Goal: Task Accomplishment & Management: Use online tool/utility

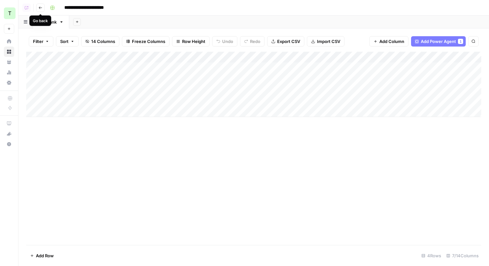
click at [38, 6] on icon "button" at bounding box center [40, 8] width 4 height 4
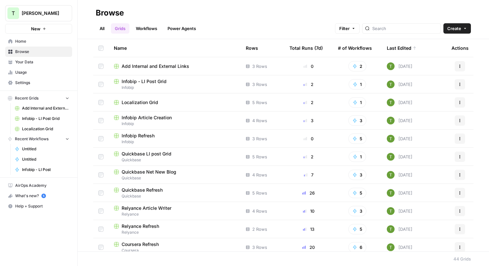
click at [17, 43] on span "Home" at bounding box center [42, 41] width 54 height 6
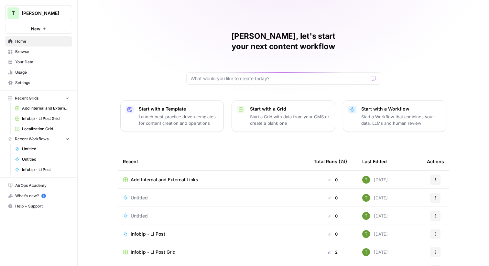
click at [17, 51] on span "Browse" at bounding box center [42, 52] width 54 height 6
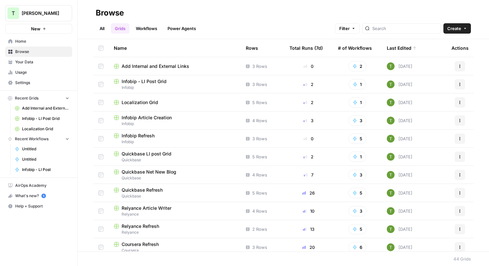
click at [21, 62] on span "Your Data" at bounding box center [42, 62] width 54 height 6
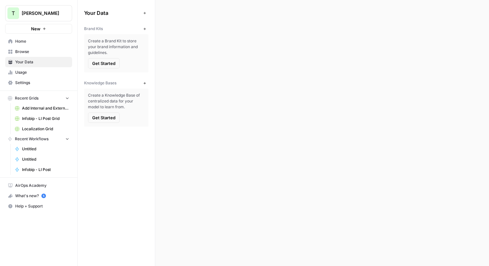
click at [20, 48] on link "Browse" at bounding box center [38, 52] width 67 height 10
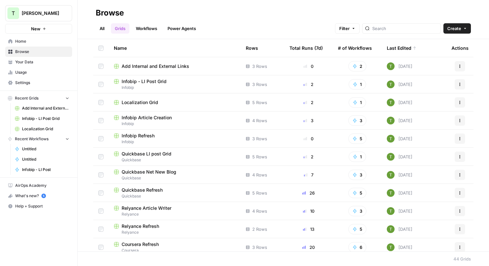
click at [101, 26] on link "All" at bounding box center [102, 28] width 13 height 10
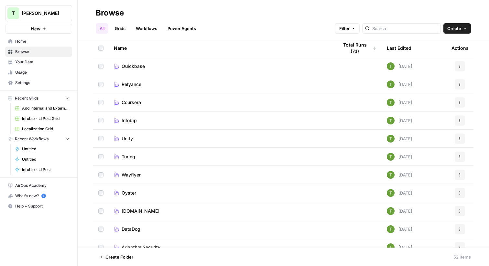
click at [132, 102] on span "Coursera" at bounding box center [131, 102] width 19 height 6
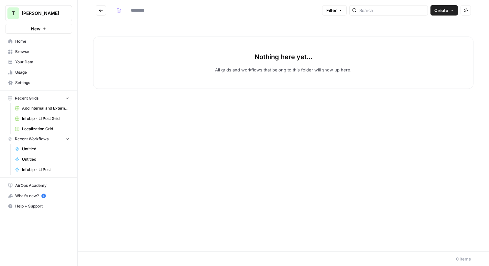
click at [102, 11] on icon "Go back" at bounding box center [101, 10] width 5 height 5
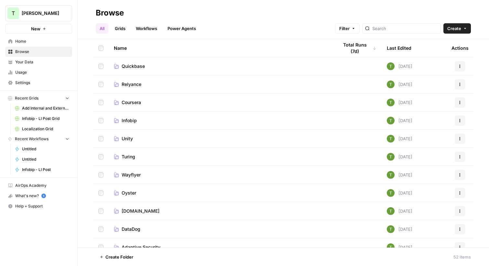
click at [134, 107] on td "Coursera" at bounding box center [221, 102] width 224 height 18
click at [125, 102] on span "Coursera" at bounding box center [131, 102] width 19 height 6
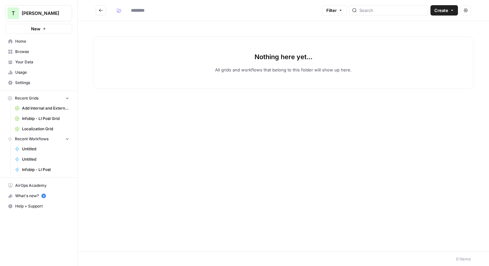
click at [99, 12] on icon "Go back" at bounding box center [101, 10] width 5 height 5
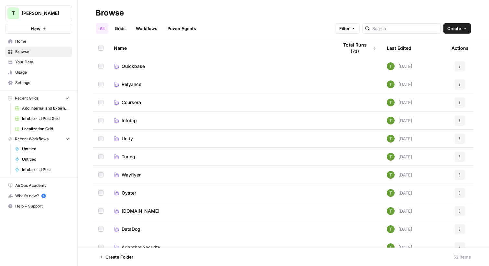
click at [54, 11] on span "[PERSON_NAME]" at bounding box center [41, 13] width 39 height 6
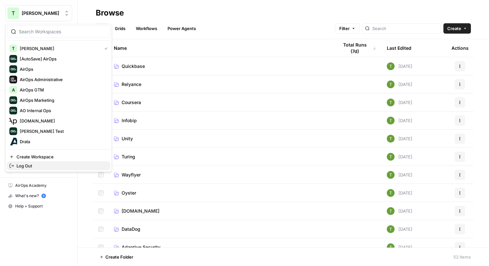
click at [24, 165] on span "Log Out" at bounding box center [60, 166] width 89 height 6
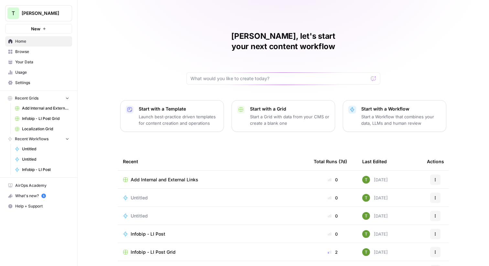
click at [25, 52] on span "Browse" at bounding box center [42, 52] width 54 height 6
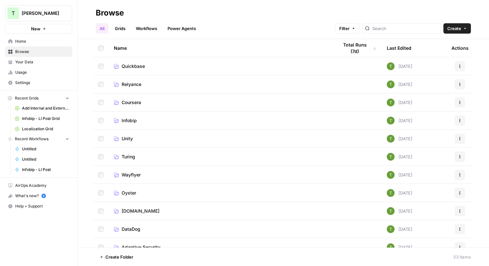
click at [132, 107] on td "Coursera" at bounding box center [221, 102] width 224 height 18
click at [125, 101] on span "Coursera" at bounding box center [131, 102] width 19 height 6
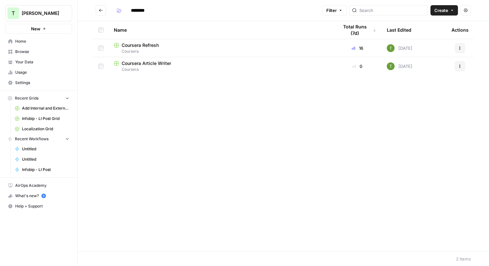
click at [99, 10] on icon "Go back" at bounding box center [101, 10] width 4 height 3
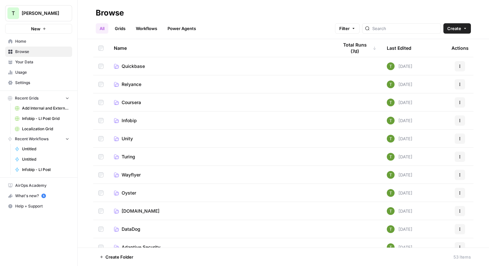
click at [130, 65] on span "Quickbase" at bounding box center [133, 66] width 23 height 6
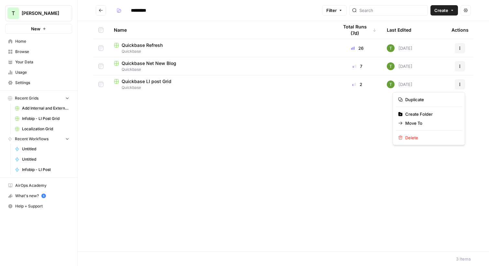
click at [460, 84] on icon "button" at bounding box center [460, 84] width 4 height 4
click at [421, 100] on span "Duplicate" at bounding box center [431, 99] width 52 height 6
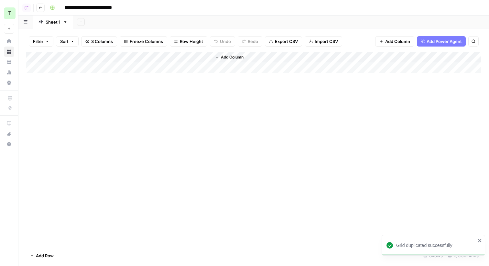
click at [126, 7] on input "**********" at bounding box center [96, 8] width 71 height 10
click at [78, 8] on input "**********" at bounding box center [96, 8] width 71 height 10
drag, startPoint x: 112, startPoint y: 7, endPoint x: 143, endPoint y: 7, distance: 31.0
click at [143, 7] on div "**********" at bounding box center [264, 8] width 435 height 10
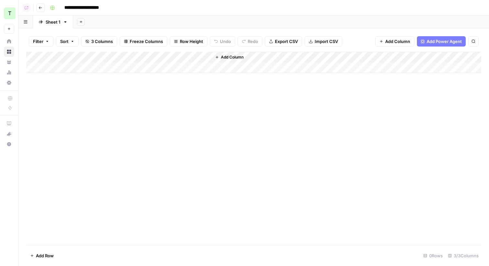
type input "**********"
click at [39, 11] on button "Go back" at bounding box center [40, 8] width 8 height 8
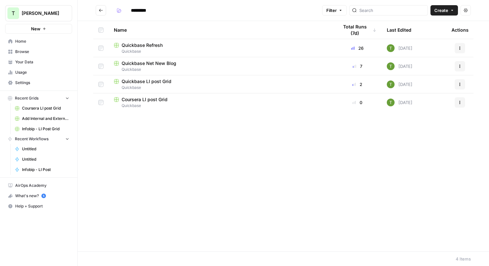
click at [456, 100] on button "Actions" at bounding box center [459, 102] width 10 height 10
click at [416, 142] on span "Move To" at bounding box center [431, 141] width 52 height 6
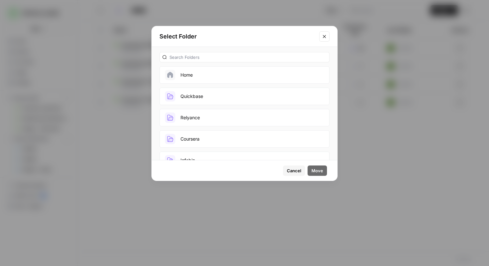
click at [195, 141] on button "Coursera" at bounding box center [244, 138] width 170 height 17
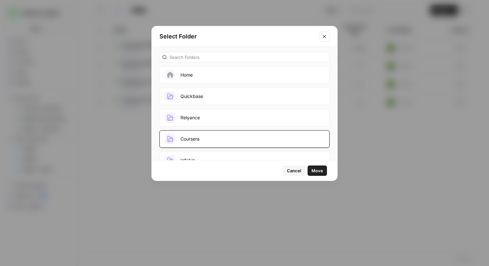
click at [321, 172] on span "Move" at bounding box center [317, 170] width 12 height 6
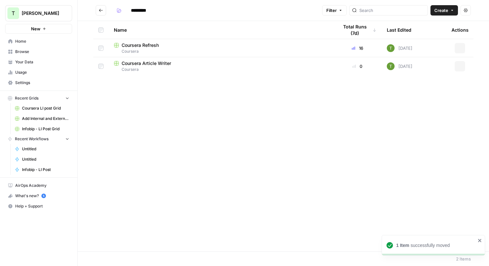
type input "********"
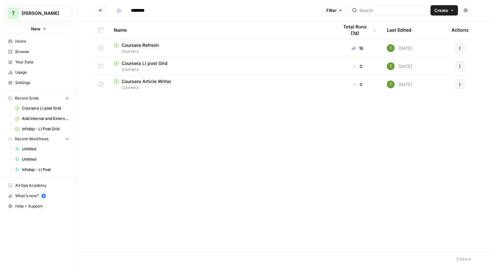
click at [143, 47] on span "Coursera Refresh" at bounding box center [140, 45] width 37 height 6
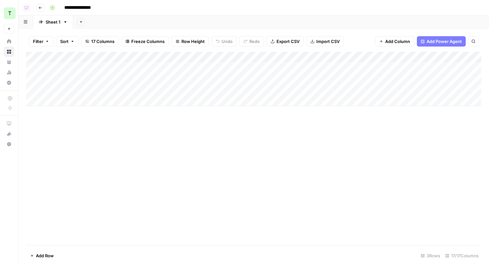
click at [41, 7] on icon "button" at bounding box center [40, 8] width 4 height 4
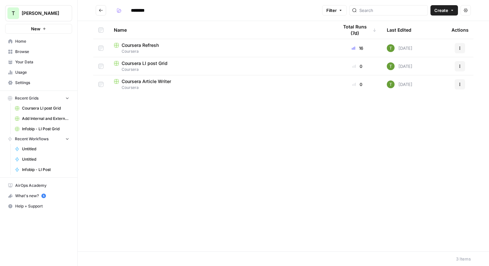
click at [102, 10] on icon "Go back" at bounding box center [101, 10] width 5 height 5
type input "*********"
click at [137, 83] on span "Quickbase LI post Grid" at bounding box center [147, 81] width 50 height 6
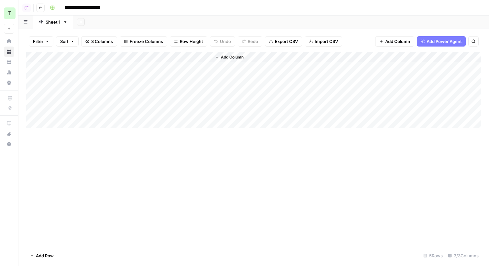
click at [74, 8] on input "**********" at bounding box center [88, 8] width 55 height 10
type input "**********"
click at [177, 8] on div "**********" at bounding box center [264, 8] width 435 height 10
click at [74, 66] on div "Add Column" at bounding box center [253, 90] width 455 height 76
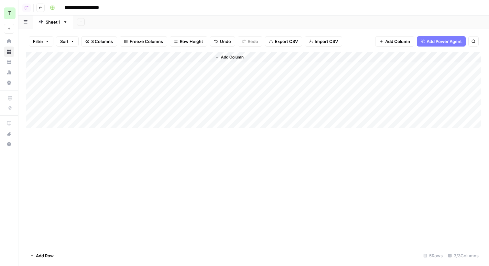
click at [67, 77] on div "Add Column" at bounding box center [253, 90] width 455 height 76
click at [38, 7] on icon "button" at bounding box center [40, 8] width 4 height 4
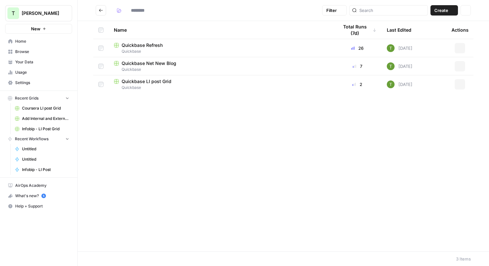
type input "*********"
click at [132, 44] on span "Quickbase Refresh" at bounding box center [142, 45] width 41 height 6
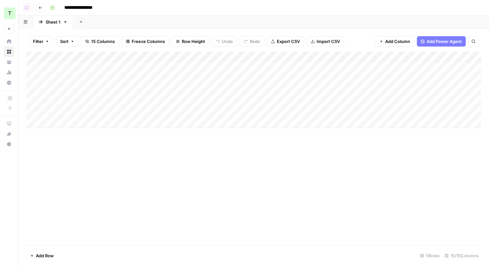
drag, startPoint x: 116, startPoint y: 65, endPoint x: 114, endPoint y: 88, distance: 22.7
click at [114, 88] on div "Add Column" at bounding box center [253, 90] width 455 height 76
click at [40, 9] on icon "button" at bounding box center [40, 8] width 4 height 4
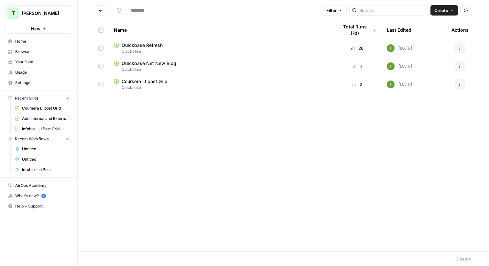
type input "*********"
click at [151, 83] on span "Coursera LI post Grid" at bounding box center [145, 81] width 46 height 6
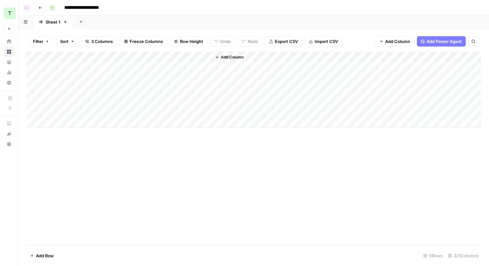
click at [65, 69] on div "Add Column" at bounding box center [253, 90] width 455 height 76
click at [139, 57] on div "Add Column" at bounding box center [253, 90] width 455 height 76
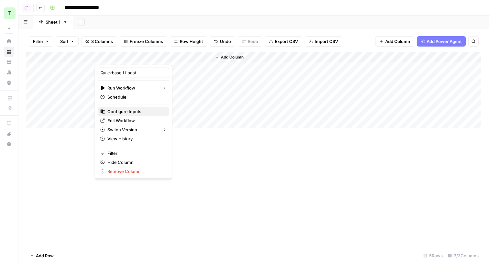
click at [120, 111] on span "Configure Inputs" at bounding box center [135, 111] width 57 height 6
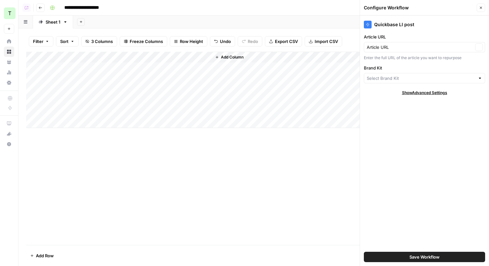
type input "Quickbase"
click at [417, 76] on input "Brand Kit" at bounding box center [419, 78] width 106 height 6
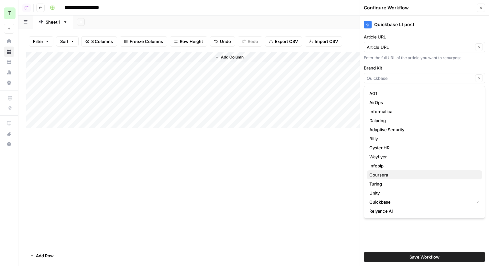
click at [383, 175] on span "Coursera" at bounding box center [423, 175] width 108 height 6
type input "Coursera"
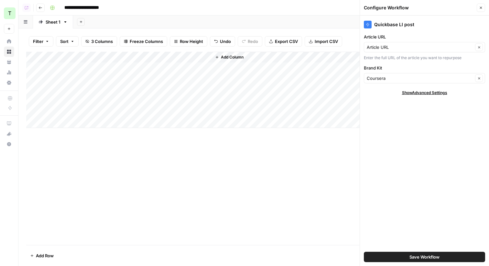
click at [176, 19] on div "Add Sheet" at bounding box center [281, 22] width 416 height 13
click at [147, 67] on div "Add Column" at bounding box center [253, 90] width 455 height 76
click at [147, 79] on div "Add Column" at bounding box center [253, 90] width 455 height 76
click at [122, 89] on div "Add Column" at bounding box center [253, 90] width 455 height 76
click at [195, 69] on div "Add Column" at bounding box center [253, 90] width 455 height 76
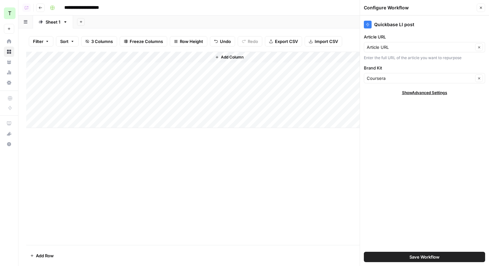
click at [481, 9] on icon "button" at bounding box center [481, 8] width 4 height 4
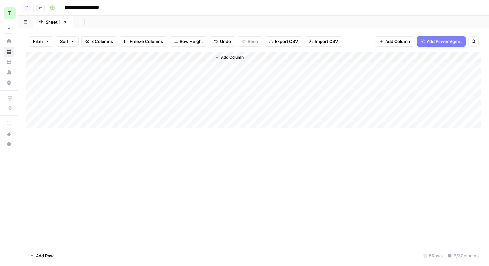
click at [202, 67] on div "Add Column" at bounding box center [253, 90] width 455 height 76
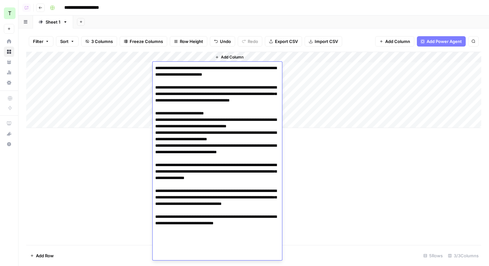
click at [193, 67] on textarea at bounding box center [217, 159] width 129 height 190
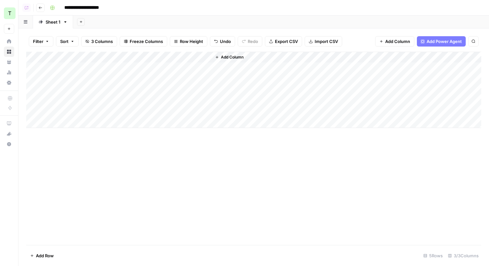
click at [127, 198] on div "Add Column" at bounding box center [253, 148] width 455 height 193
click at [139, 57] on div "Add Column" at bounding box center [253, 90] width 455 height 76
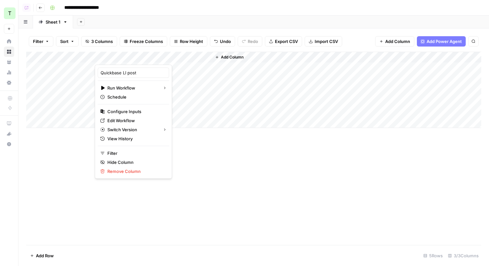
click at [167, 18] on div "Add Sheet" at bounding box center [281, 22] width 416 height 13
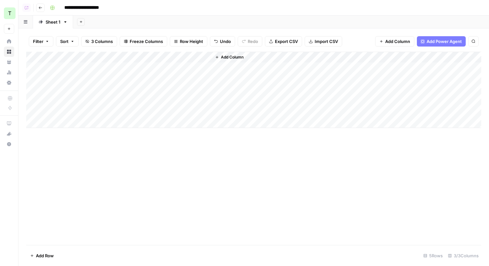
click at [139, 58] on div "Add Column" at bounding box center [253, 90] width 455 height 76
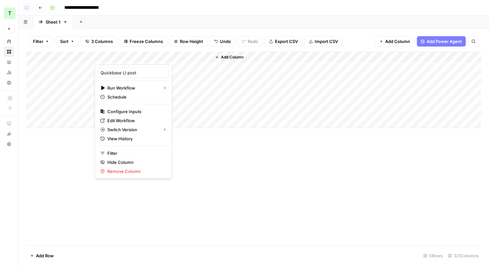
click at [68, 174] on div "Add Column" at bounding box center [253, 148] width 455 height 193
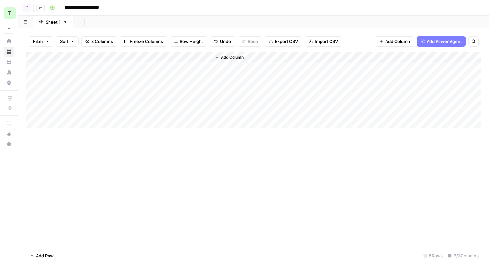
click at [136, 18] on div "Add Sheet" at bounding box center [281, 22] width 416 height 13
click at [43, 7] on button "Go back" at bounding box center [40, 8] width 8 height 8
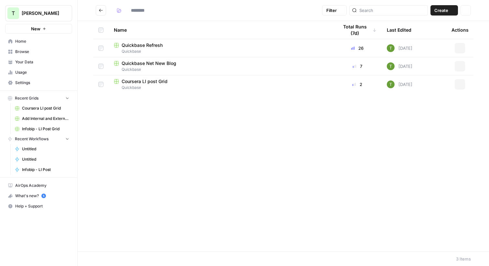
type input "*********"
click at [139, 83] on span "Coursera LI post Grid" at bounding box center [145, 81] width 46 height 6
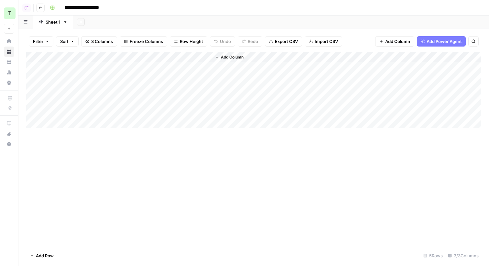
click at [139, 57] on div "Add Column" at bounding box center [253, 90] width 455 height 76
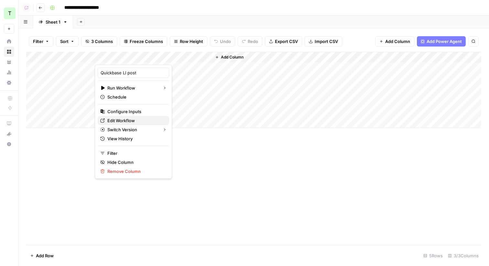
click at [117, 121] on span "Edit Workflow" at bounding box center [135, 120] width 57 height 6
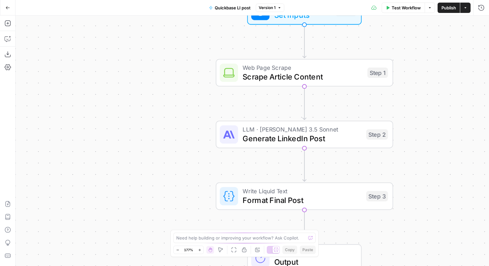
click at [263, 137] on span "Generate LinkedIn Post" at bounding box center [301, 138] width 119 height 11
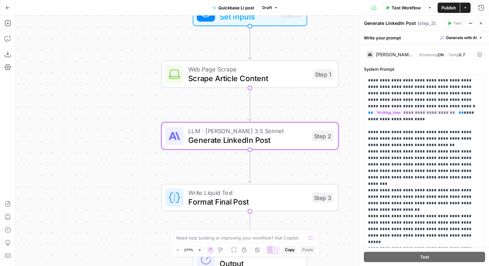
click at [478, 24] on button "Close" at bounding box center [480, 23] width 8 height 8
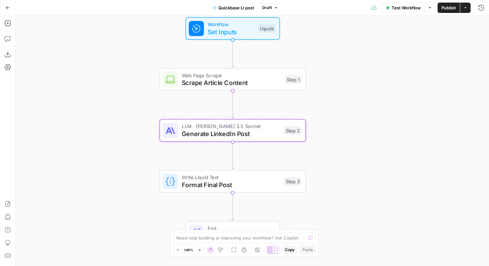
click at [228, 8] on span "Quickbase LI post" at bounding box center [236, 8] width 36 height 6
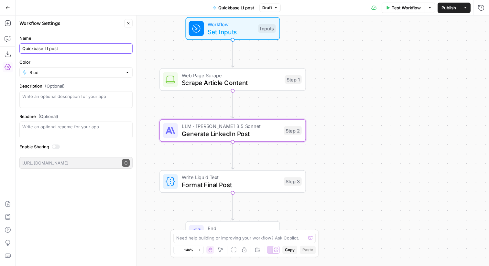
drag, startPoint x: 42, startPoint y: 49, endPoint x: 18, endPoint y: 52, distance: 23.5
click at [18, 52] on form "Name Quickbase LI post Color Blue Description (Optional) Readme (Optional) Writ…" at bounding box center [76, 102] width 121 height 142
click at [33, 47] on input "Quickbase LI post" at bounding box center [75, 48] width 107 height 6
drag, startPoint x: 43, startPoint y: 47, endPoint x: 17, endPoint y: 47, distance: 25.9
click at [18, 47] on form "Name Quickbase LI post Color Blue Description (Optional) Readme (Optional) Writ…" at bounding box center [76, 102] width 121 height 142
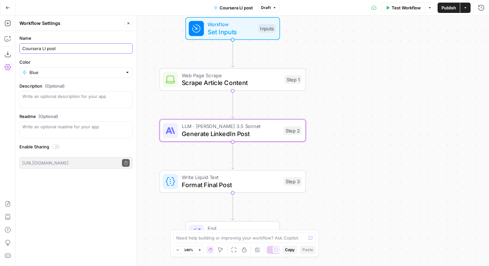
type input "Coursera LI post"
click at [149, 35] on div "Workflow Set Inputs Inputs Web Page Scrape Scrape Article Content Step 1 LLM · …" at bounding box center [252, 141] width 473 height 250
click at [125, 23] on button "Close" at bounding box center [128, 23] width 8 height 8
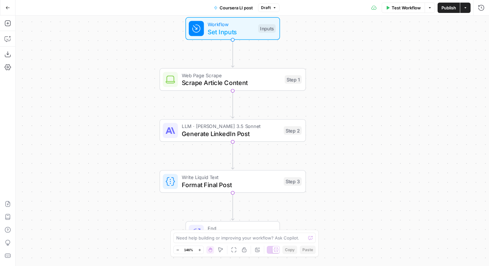
click at [5, 6] on icon "button" at bounding box center [7, 7] width 5 height 5
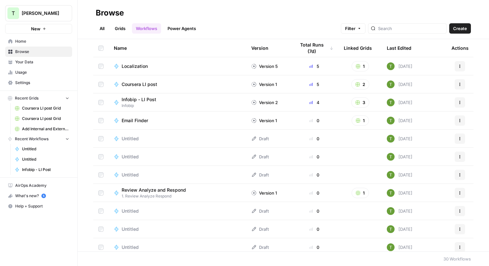
click at [174, 8] on h2 "Browse" at bounding box center [283, 13] width 375 height 10
click at [102, 30] on link "All" at bounding box center [102, 28] width 13 height 10
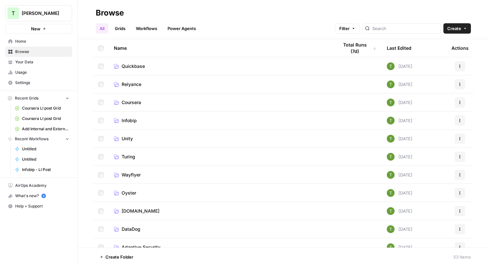
click at [127, 102] on span "Coursera" at bounding box center [131, 102] width 19 height 6
